Goal: Find specific page/section: Find specific page/section

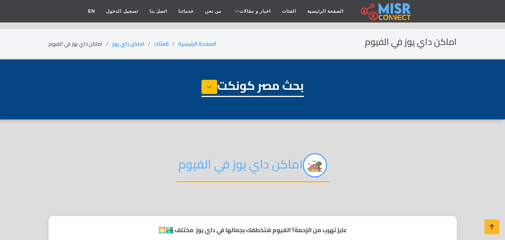
select select "**********"
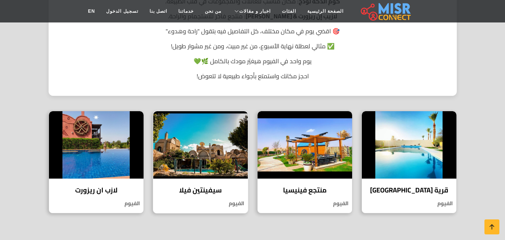
scroll to position [448, 0]
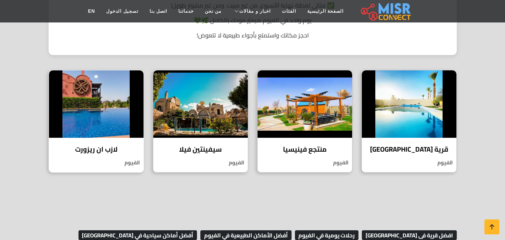
click at [92, 127] on img at bounding box center [96, 103] width 95 height 67
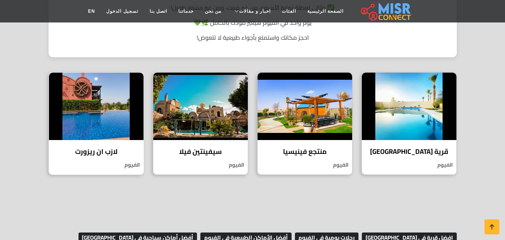
scroll to position [299, 0]
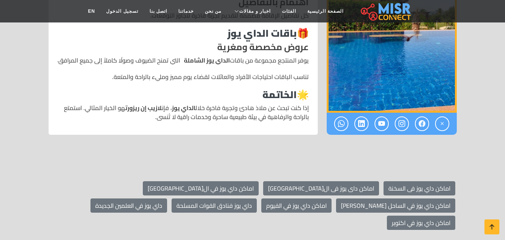
scroll to position [411, 0]
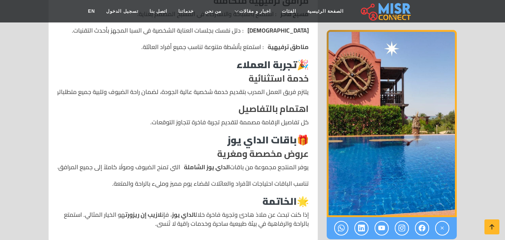
click at [402, 131] on img "1 / 1" at bounding box center [392, 123] width 130 height 187
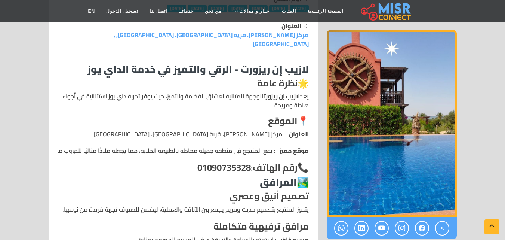
scroll to position [149, 0]
